Goal: Information Seeking & Learning: Learn about a topic

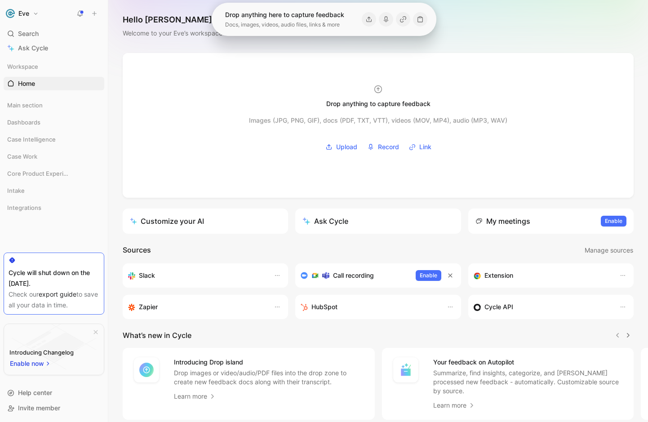
click at [35, 13] on button "Eve" at bounding box center [22, 13] width 37 height 13
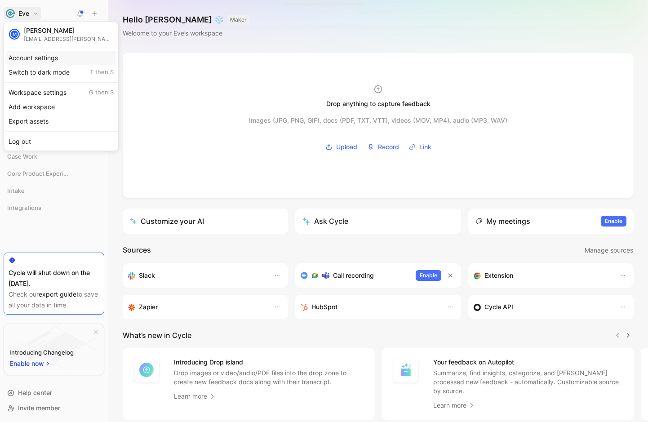
click at [29, 58] on div "Account settings" at bounding box center [61, 58] width 111 height 14
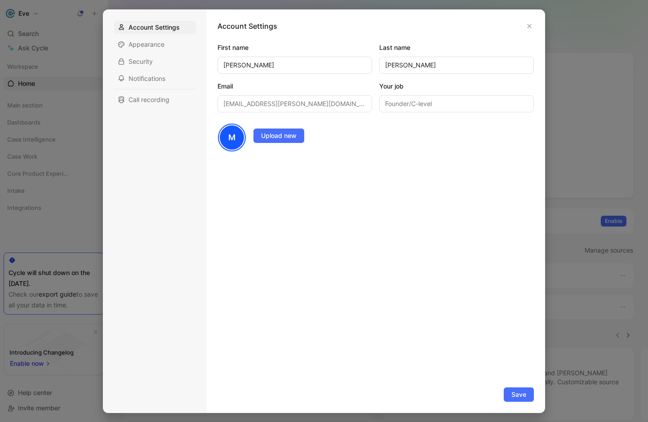
click at [31, 13] on div at bounding box center [324, 211] width 648 height 422
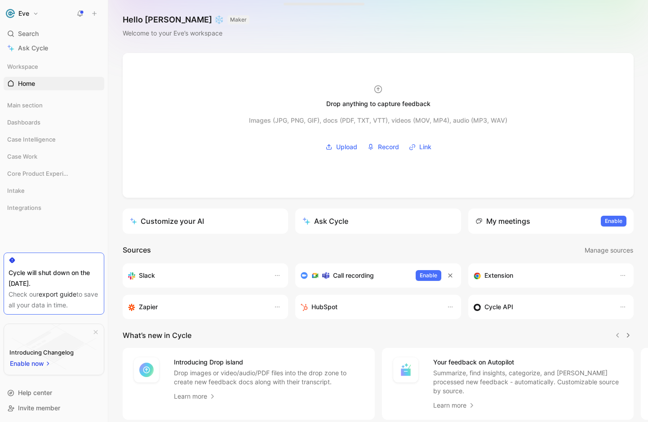
click at [31, 16] on button "Eve" at bounding box center [22, 13] width 37 height 13
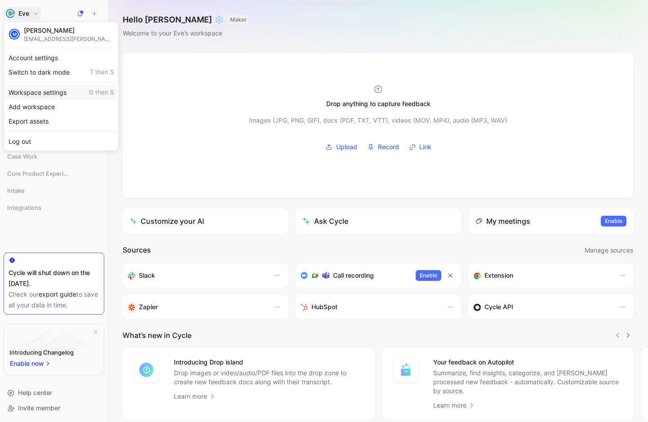
click at [31, 93] on div "Workspace settings G then S" at bounding box center [61, 92] width 111 height 14
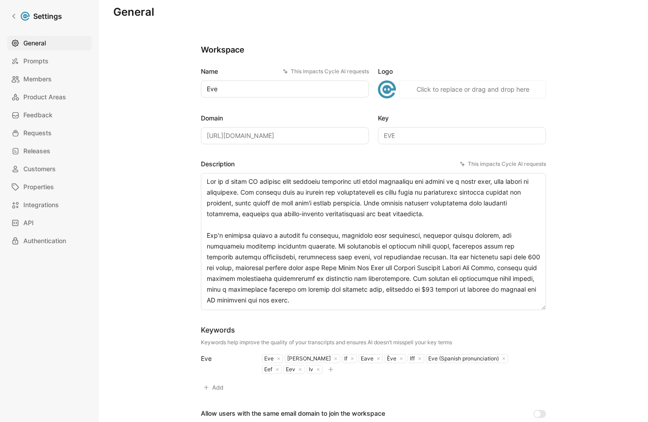
scroll to position [5, 0]
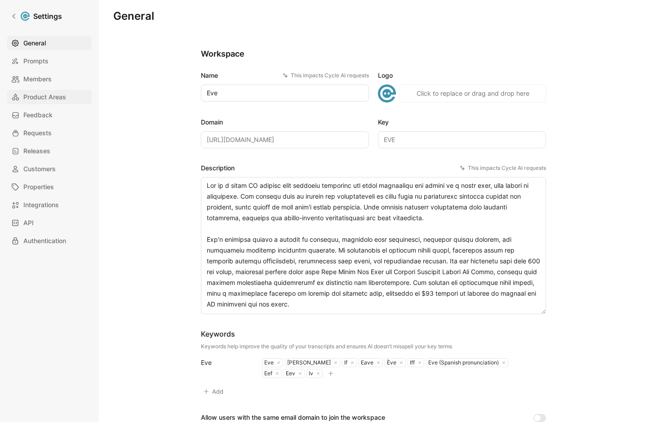
click at [52, 97] on span "Product Areas" at bounding box center [44, 97] width 43 height 11
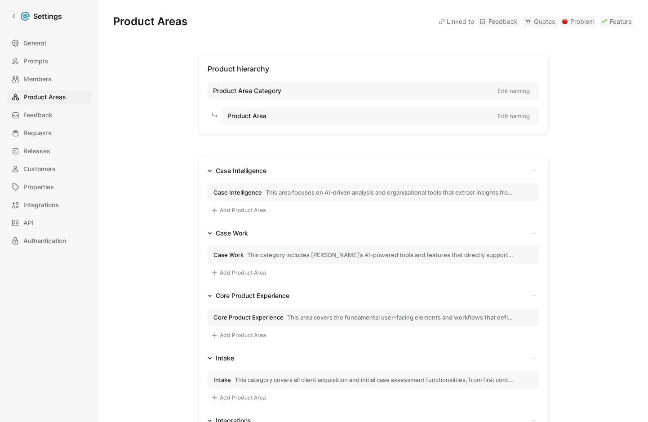
click at [209, 236] on button "Case Work" at bounding box center [228, 233] width 48 height 11
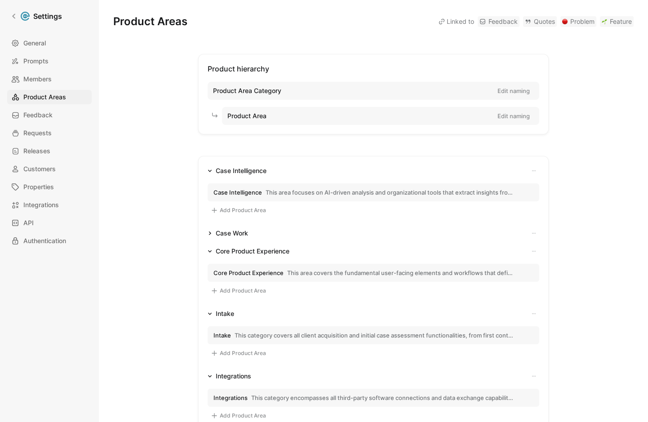
click at [209, 236] on button "Case Work" at bounding box center [228, 233] width 48 height 11
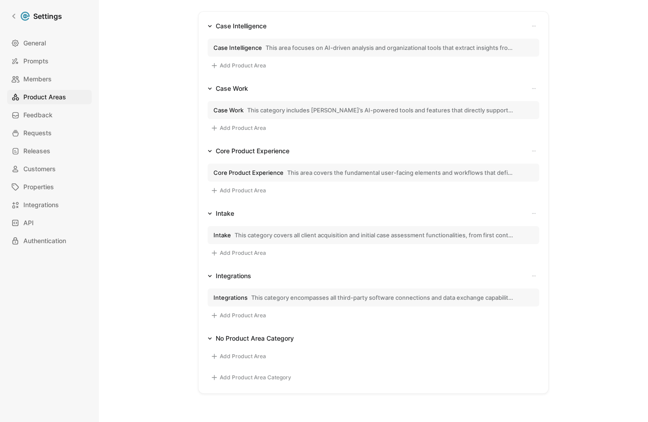
scroll to position [147, 0]
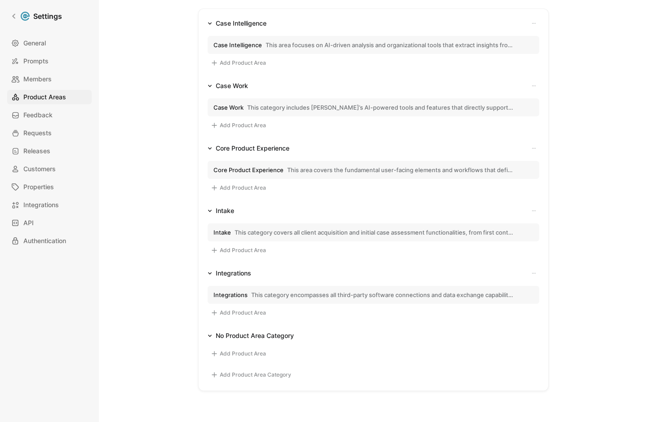
click at [329, 173] on span "This area covers the fundamental user-facing elements and workflows that define…" at bounding box center [400, 170] width 226 height 8
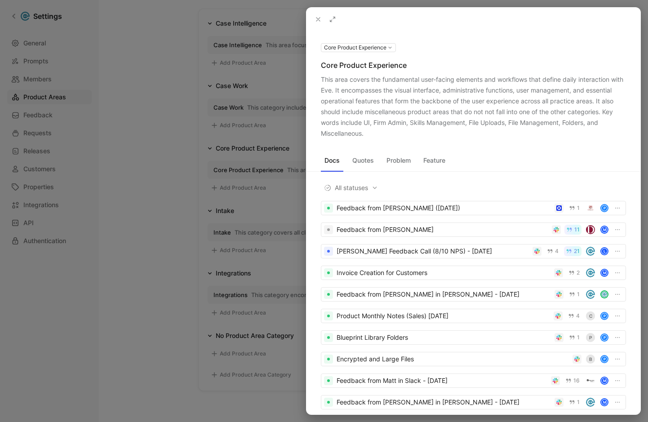
drag, startPoint x: 323, startPoint y: 79, endPoint x: 364, endPoint y: 134, distance: 68.9
click at [364, 134] on div "This area covers the fundamental user-facing elements and workflows that define…" at bounding box center [473, 106] width 305 height 65
copy div "This area covers the fundamental user-facing elements and workflows that define…"
click at [268, 97] on div at bounding box center [324, 211] width 648 height 422
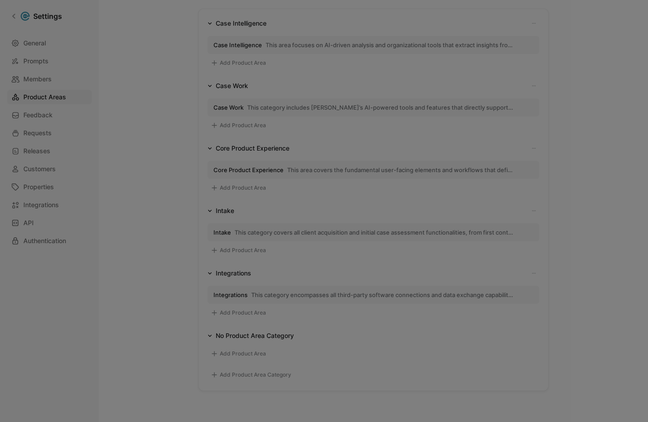
click at [267, 111] on button "Case Work This category includes [PERSON_NAME]’s AI-powered tools and features …" at bounding box center [374, 107] width 332 height 18
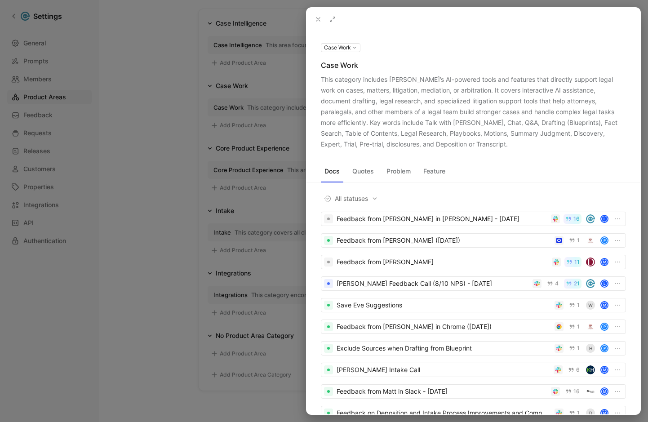
drag, startPoint x: 321, startPoint y: 78, endPoint x: 394, endPoint y: 146, distance: 98.9
click at [394, 146] on div "This category includes [PERSON_NAME]’s AI-powered tools and features that direc…" at bounding box center [473, 111] width 305 height 75
copy div "This category includes [PERSON_NAME]’s AI-powered tools and features that direc…"
click at [246, 58] on div at bounding box center [324, 211] width 648 height 422
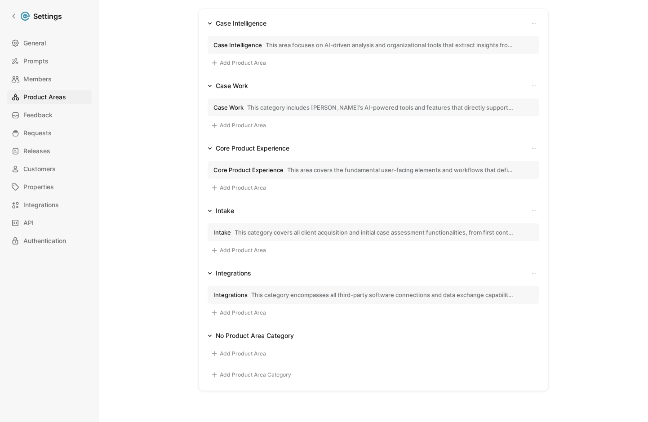
click at [254, 47] on span "Case Intelligence" at bounding box center [237, 45] width 49 height 8
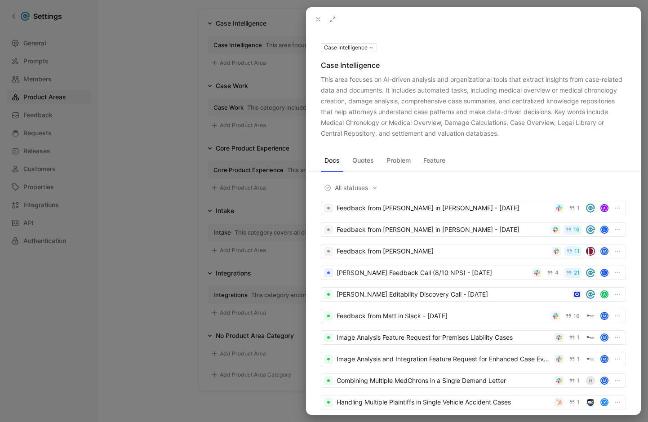
drag, startPoint x: 322, startPoint y: 80, endPoint x: 500, endPoint y: 134, distance: 186.6
click at [500, 134] on div "This area focuses on AI-driven analysis and organizational tools that extract i…" at bounding box center [473, 106] width 305 height 65
copy div "This area focuses on AI-driven analysis and organizational tools that extract i…"
click at [252, 173] on div at bounding box center [324, 211] width 648 height 422
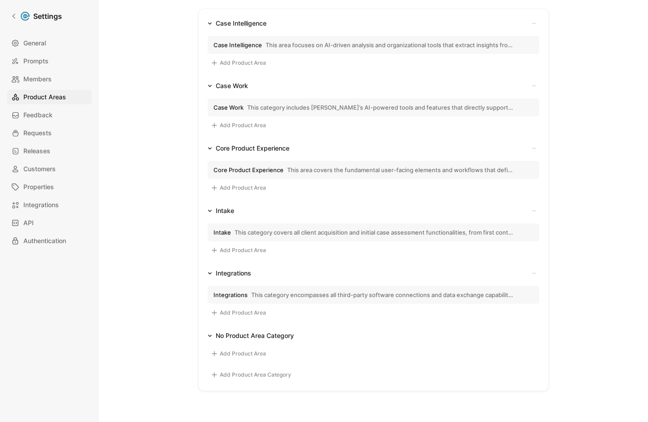
click at [252, 232] on span "This category covers all client acquisition and initial case assessment functio…" at bounding box center [374, 232] width 279 height 8
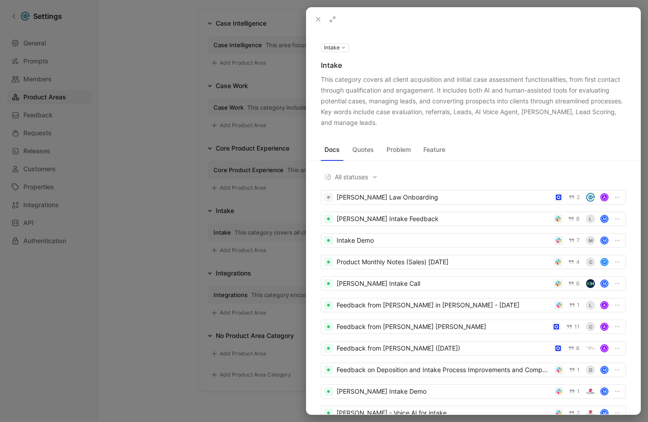
drag, startPoint x: 322, startPoint y: 80, endPoint x: 365, endPoint y: 125, distance: 62.6
click at [365, 125] on div "This category covers all client acquisition and initial case assessment functio…" at bounding box center [473, 101] width 305 height 54
copy div "This category covers all client acquisition and initial case assessment functio…"
click at [259, 282] on div at bounding box center [324, 211] width 648 height 422
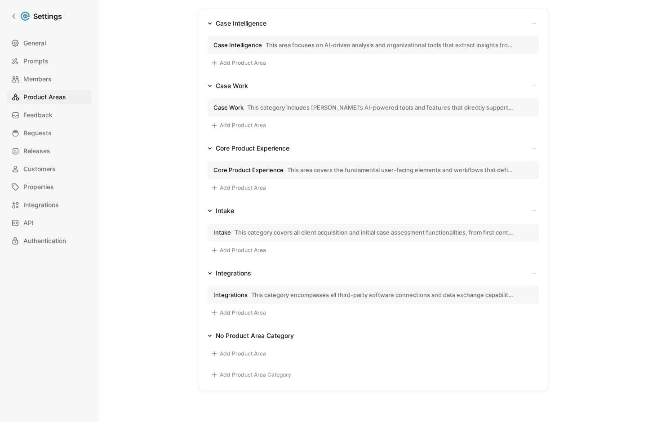
click at [266, 297] on span "This category encompasses all third-party software connections and data exchang…" at bounding box center [382, 295] width 262 height 8
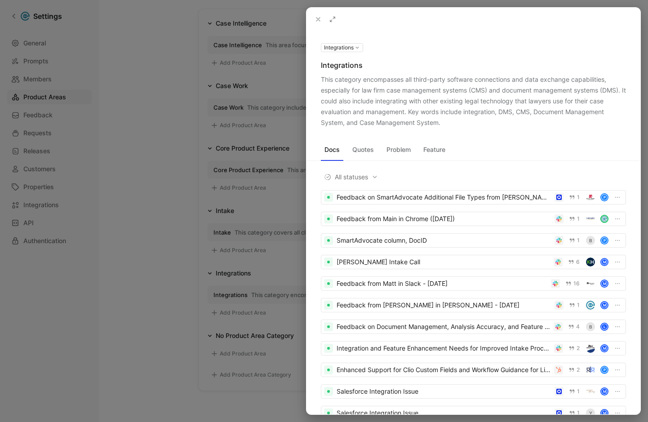
drag, startPoint x: 322, startPoint y: 79, endPoint x: 438, endPoint y: 122, distance: 123.8
click at [438, 122] on div "This category encompasses all third-party software connections and data exchang…" at bounding box center [473, 101] width 305 height 54
copy div "This category encompasses all third-party software connections and data exchang…"
click at [155, 53] on div at bounding box center [324, 211] width 648 height 422
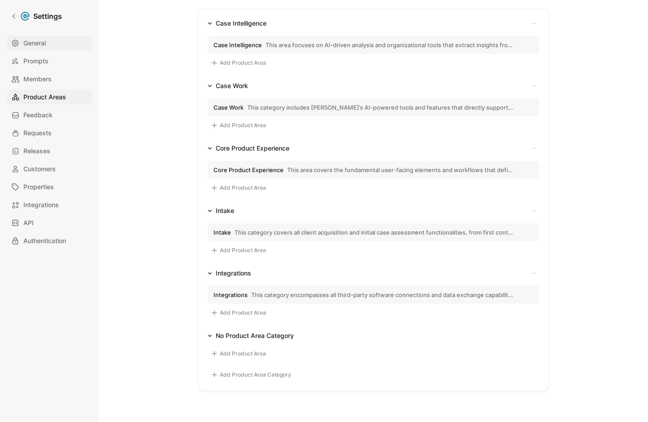
click at [52, 43] on link "General" at bounding box center [49, 43] width 84 height 14
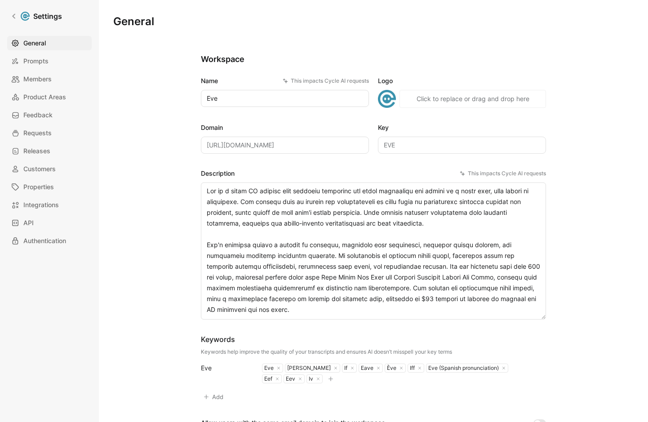
drag, startPoint x: 206, startPoint y: 191, endPoint x: 344, endPoint y: 332, distance: 197.3
click at [344, 332] on div "Name This impacts Cycle AI requests Eve Logo «r6d» Click to replace or drag and…" at bounding box center [373, 295] width 345 height 441
